Goal: Check status: Check status

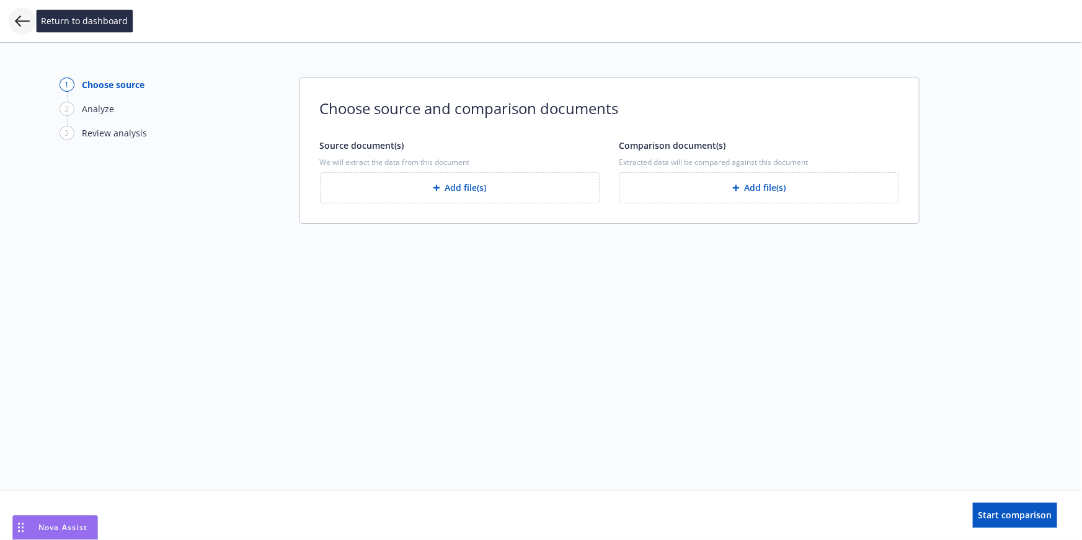
click at [21, 17] on icon at bounding box center [22, 21] width 15 height 15
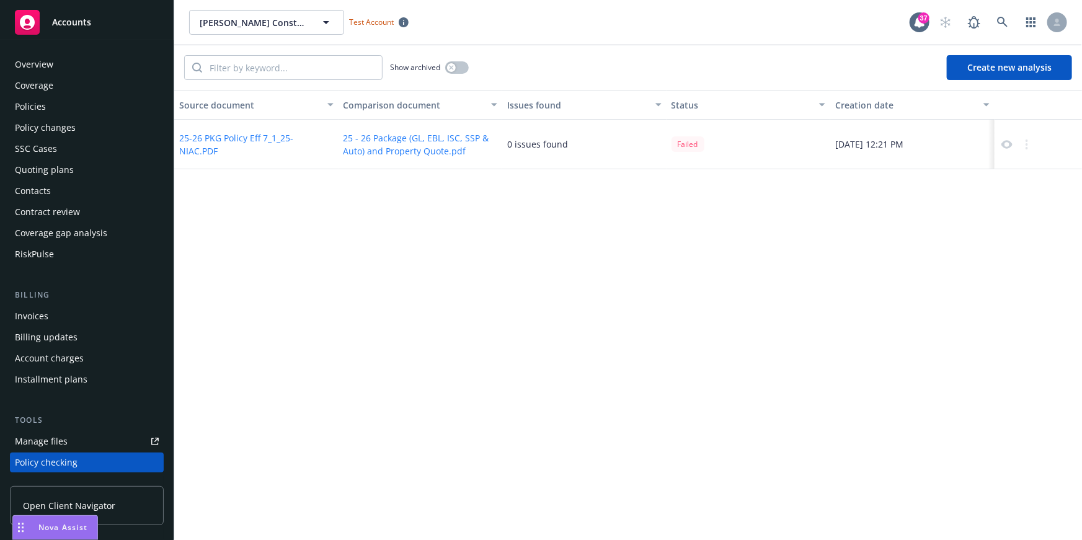
drag, startPoint x: 65, startPoint y: 522, endPoint x: 360, endPoint y: 523, distance: 295.3
click at [360, 523] on body "Accounts Overview Coverage Policies Policy changes SSC Cases Quoting plans Cont…" at bounding box center [541, 270] width 1082 height 540
